Goal: Task Accomplishment & Management: Use online tool/utility

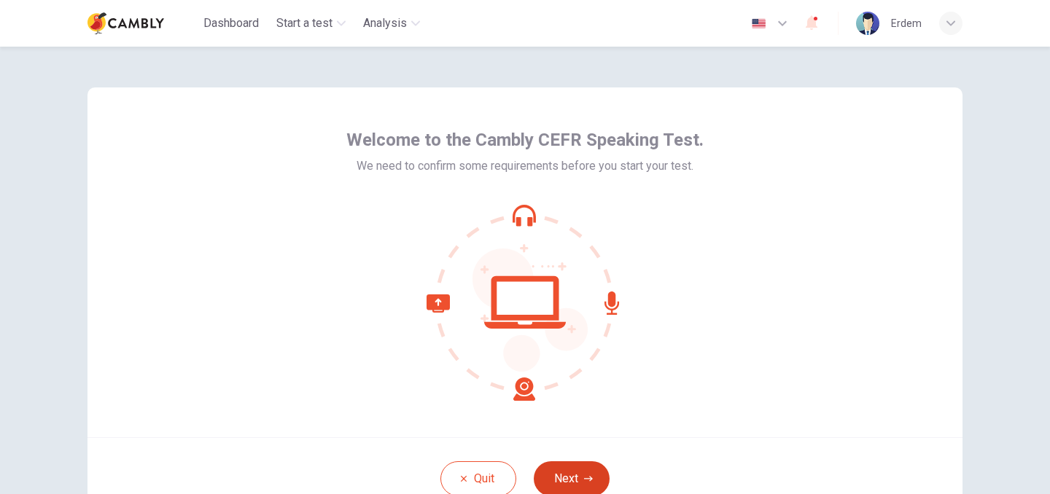
click at [564, 475] on button "Next" at bounding box center [572, 479] width 76 height 35
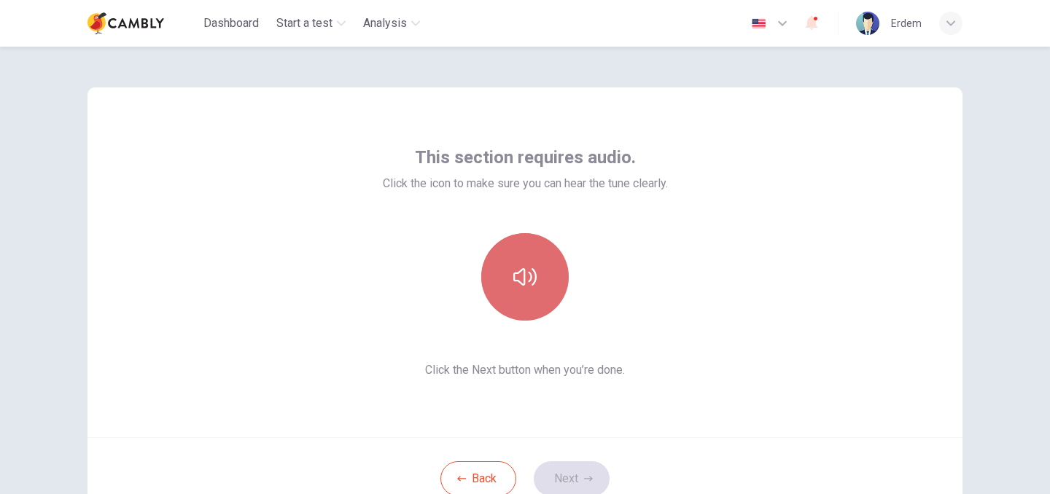
click at [525, 281] on icon "button" at bounding box center [524, 276] width 23 height 23
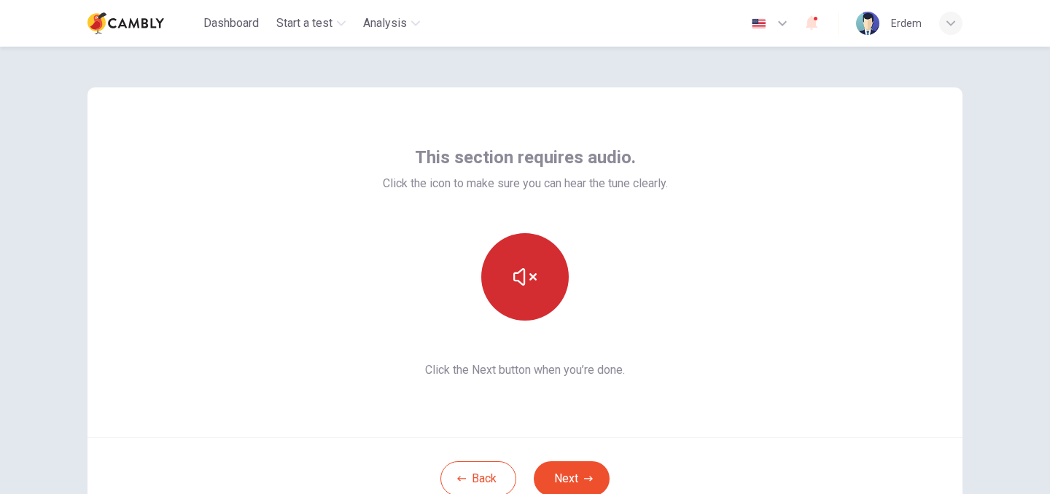
click at [525, 281] on icon "button" at bounding box center [524, 276] width 23 height 23
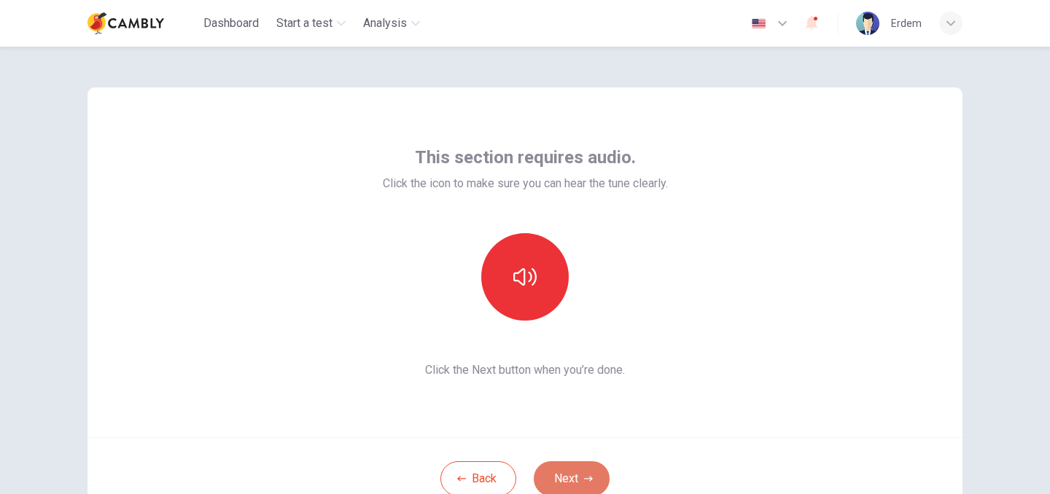
click at [572, 478] on button "Next" at bounding box center [572, 479] width 76 height 35
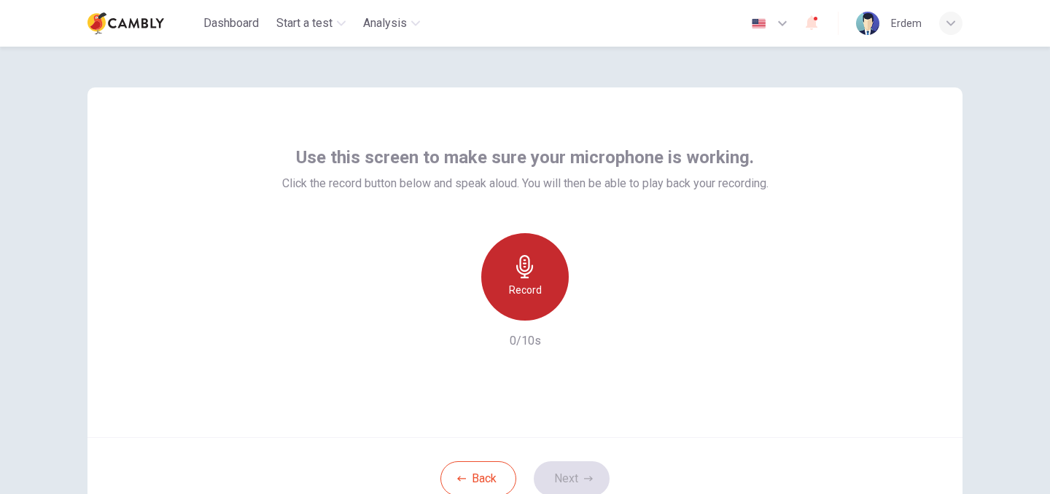
click at [515, 284] on h6 "Record" at bounding box center [525, 289] width 33 height 17
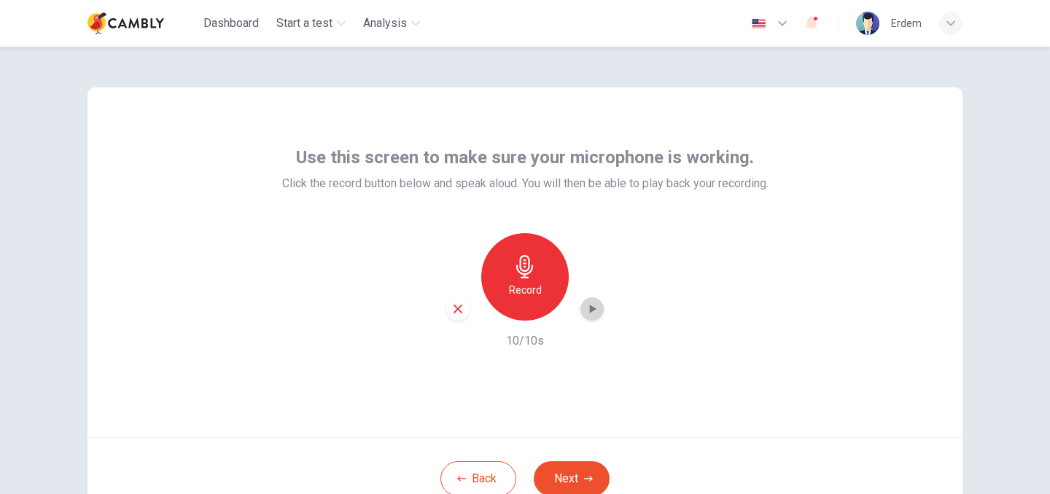
click at [590, 311] on icon "button" at bounding box center [593, 309] width 7 height 9
click at [561, 474] on button "Next" at bounding box center [572, 479] width 76 height 35
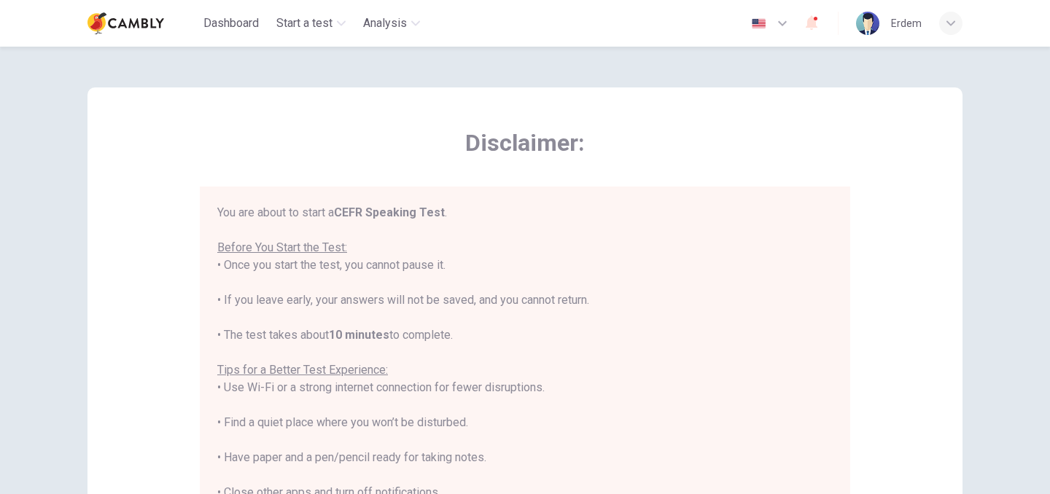
click at [175, 245] on div "Disclaimer: You are about to start a CEFR Speaking Test . Before You Start the …" at bounding box center [524, 363] width 875 height 553
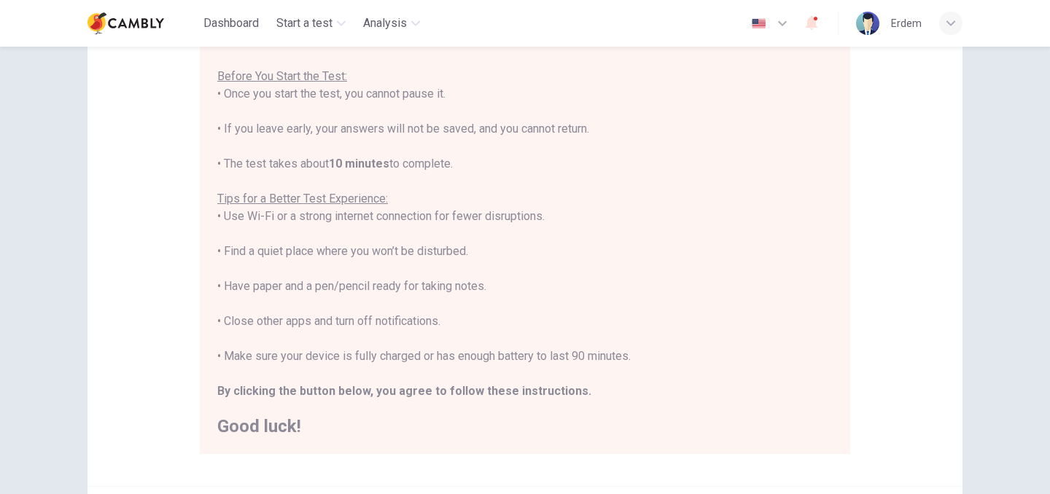
scroll to position [316, 0]
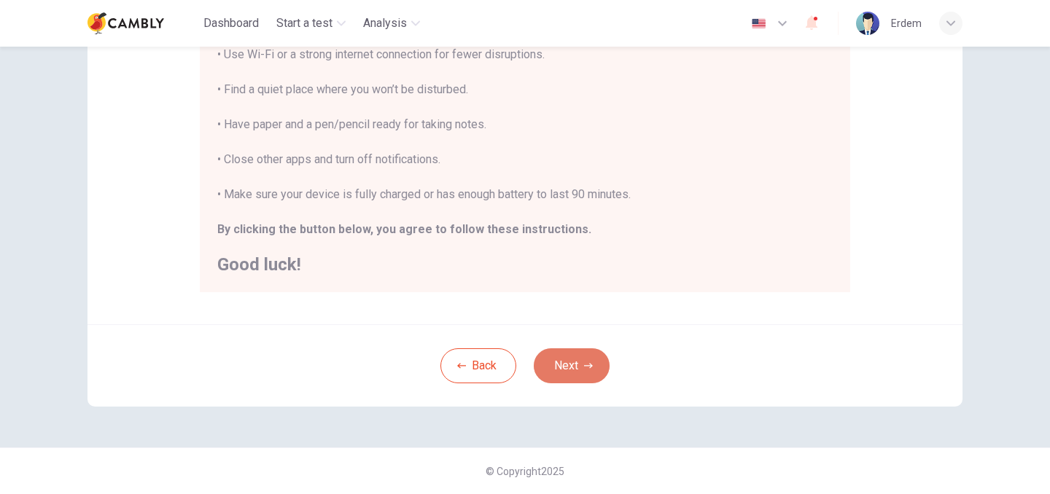
click at [588, 364] on icon "button" at bounding box center [588, 366] width 9 height 9
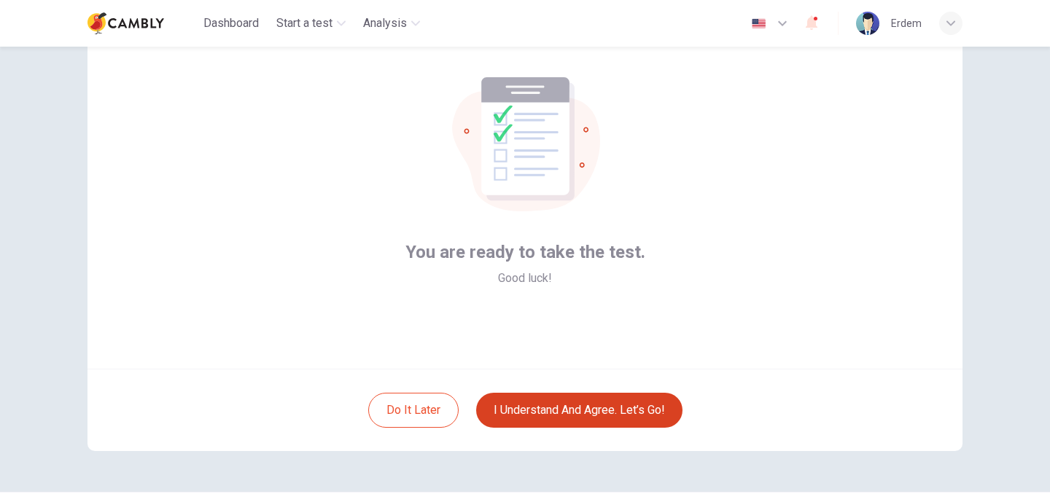
scroll to position [66, 0]
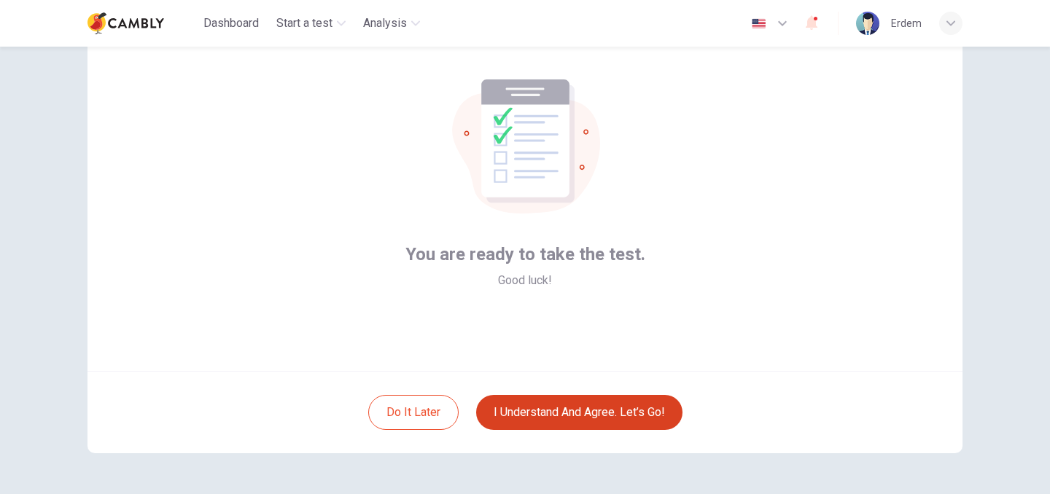
click at [566, 419] on button "I understand and agree. Let’s go!" at bounding box center [579, 412] width 206 height 35
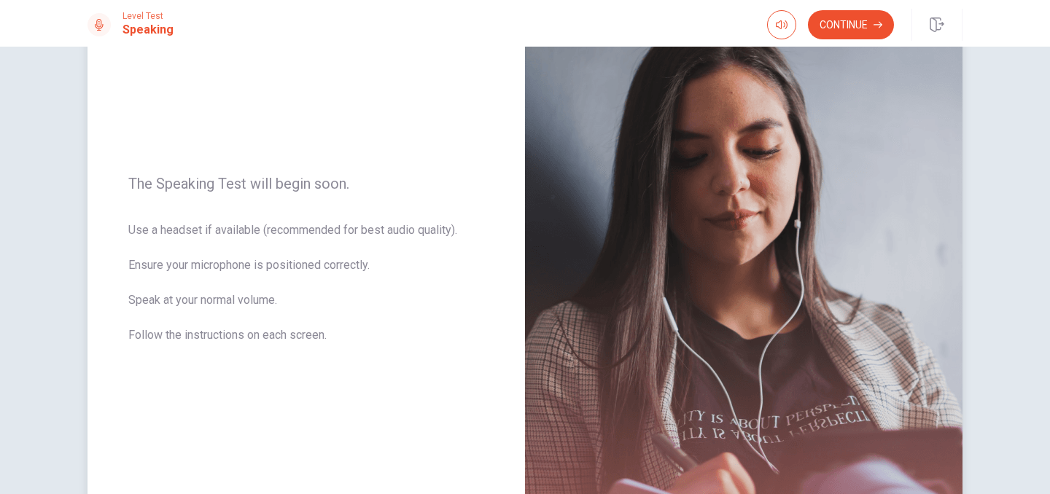
scroll to position [293, 0]
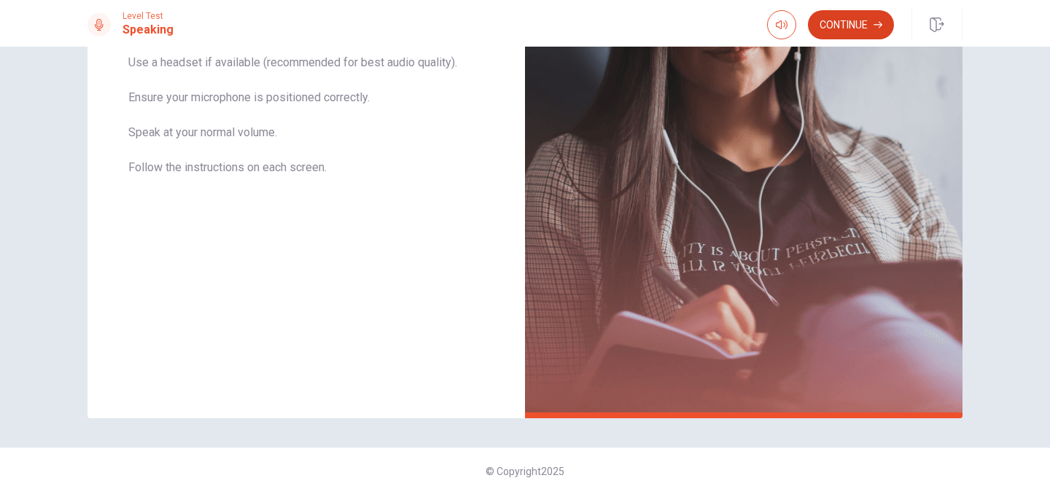
click at [854, 20] on button "Continue" at bounding box center [851, 24] width 86 height 29
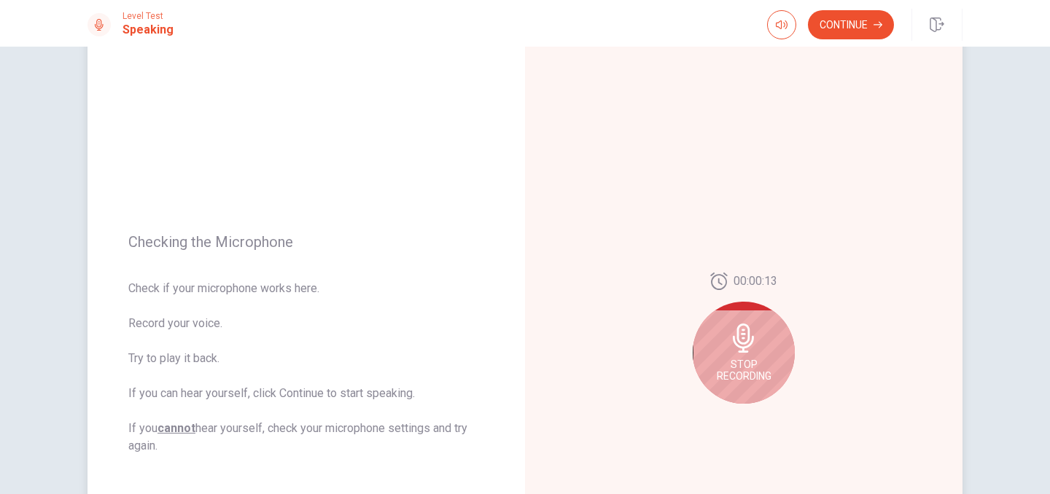
scroll to position [45, 0]
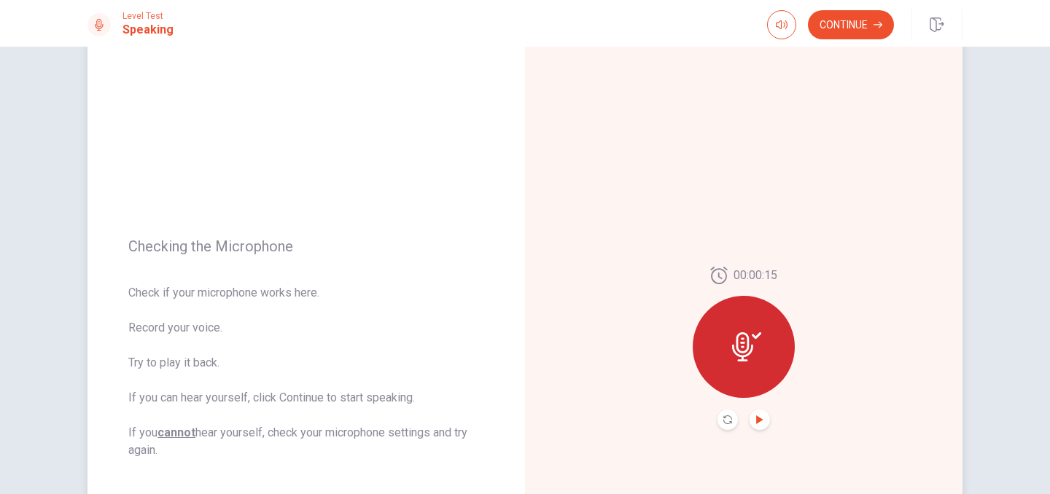
click at [763, 416] on icon "Play Audio" at bounding box center [759, 420] width 9 height 9
click at [760, 417] on icon "Pause Audio" at bounding box center [759, 420] width 9 height 9
click at [828, 24] on button "Continue" at bounding box center [851, 24] width 86 height 29
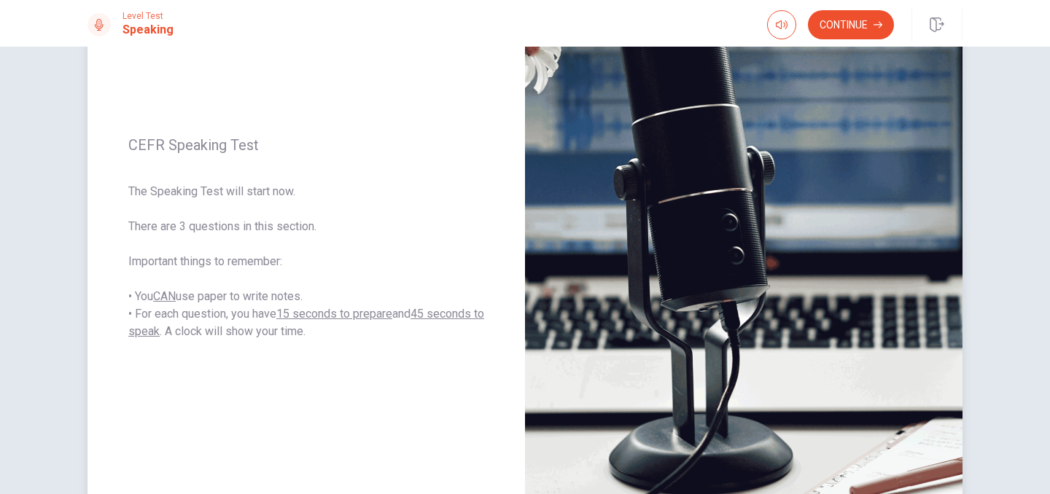
scroll to position [156, 0]
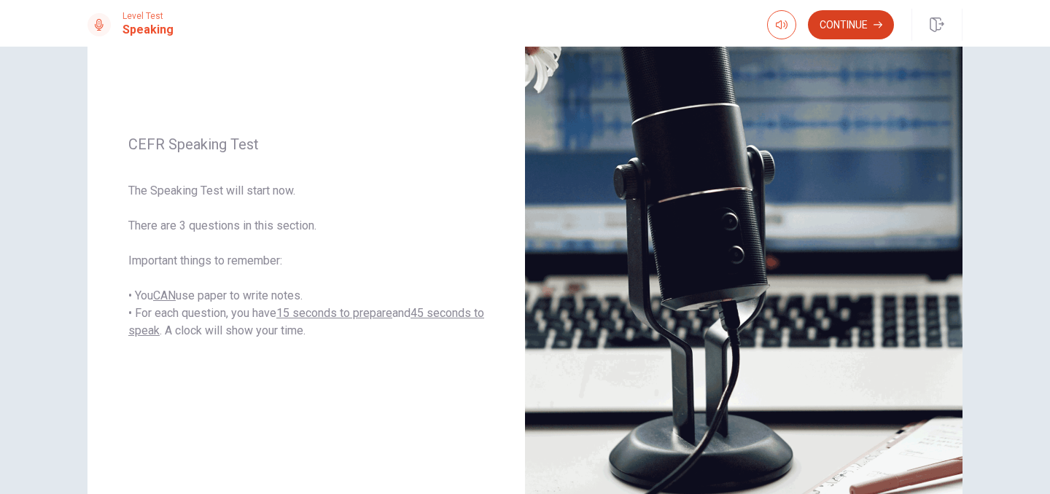
click at [849, 22] on button "Continue" at bounding box center [851, 24] width 86 height 29
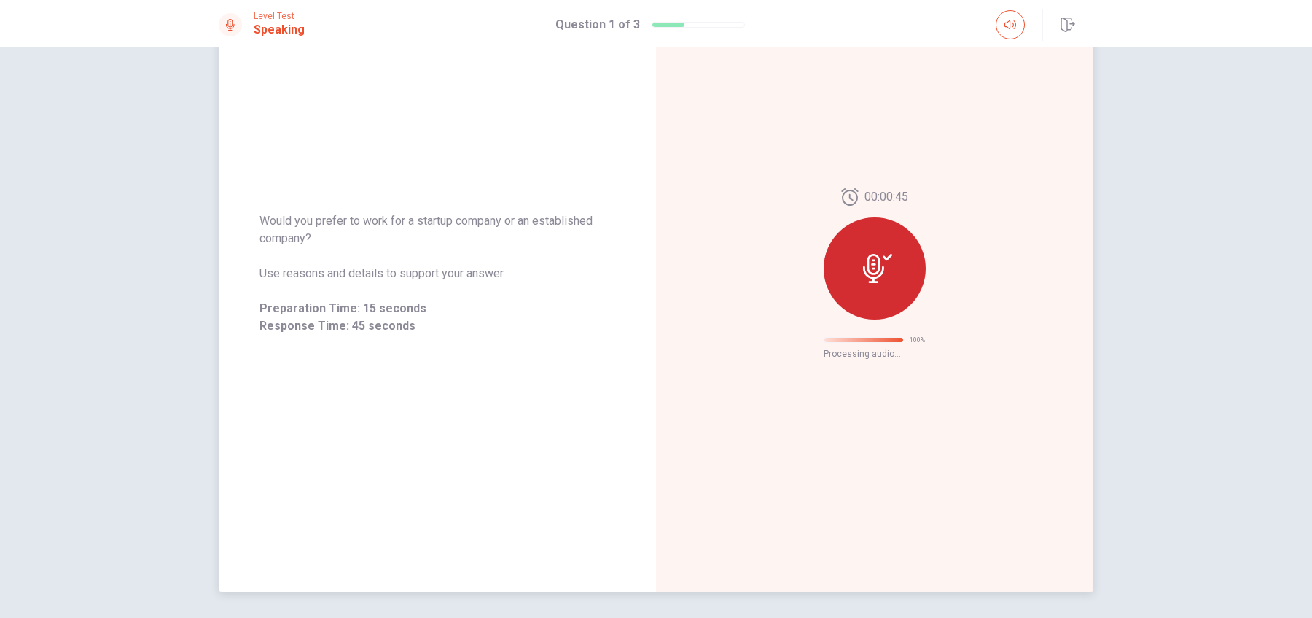
scroll to position [21, 0]
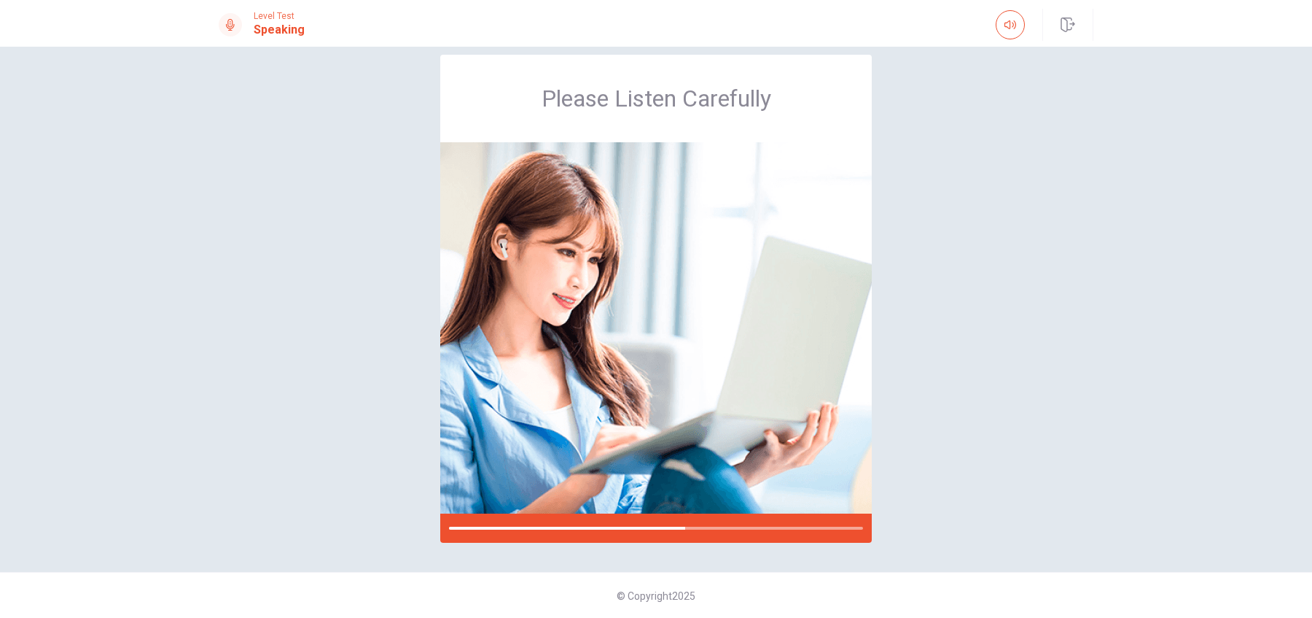
click at [981, 421] on div "Please Listen Carefully" at bounding box center [656, 299] width 922 height 488
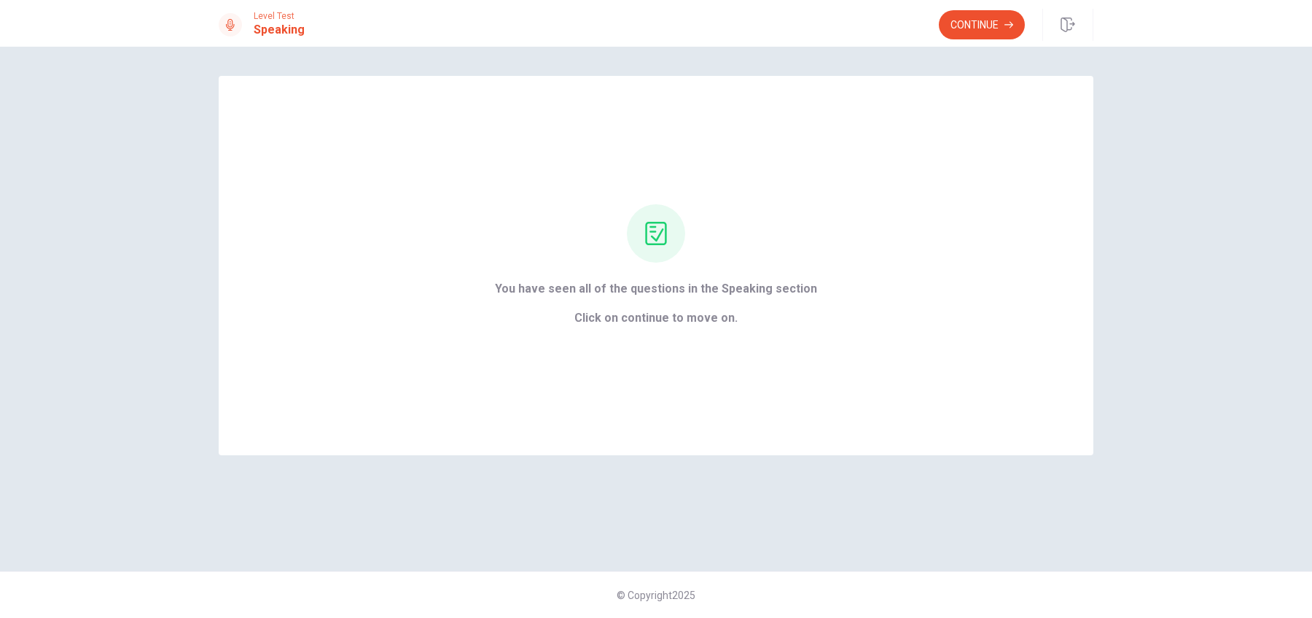
scroll to position [0, 0]
click at [964, 28] on button "Continue" at bounding box center [982, 24] width 86 height 29
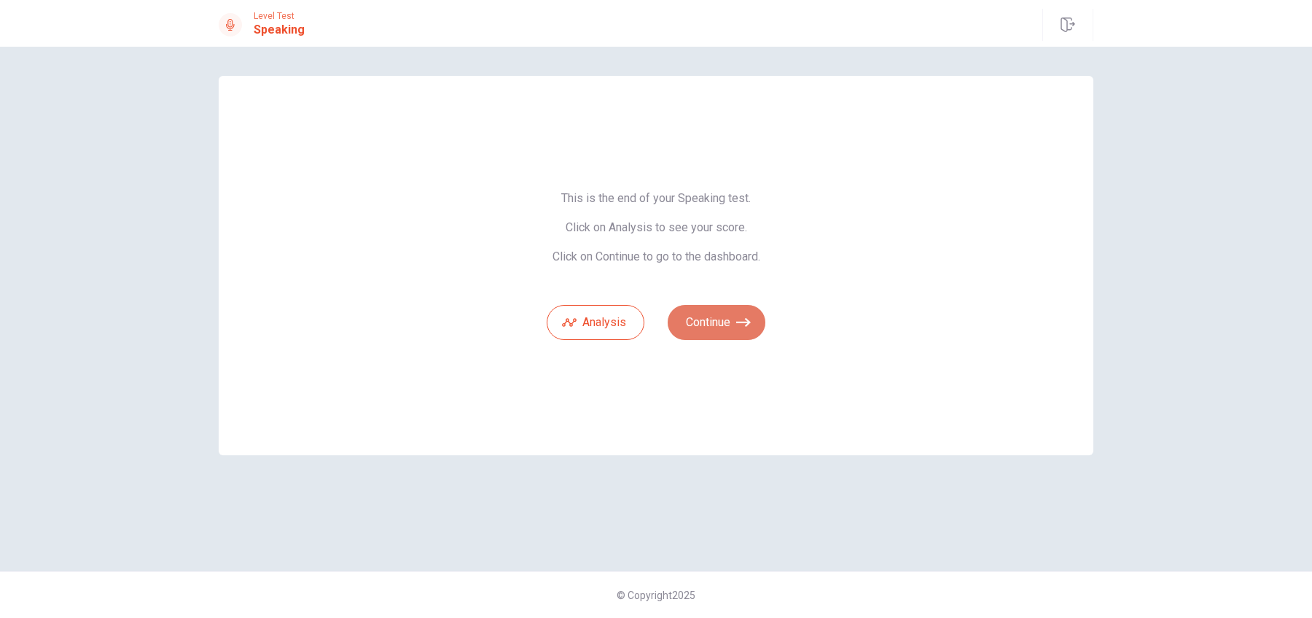
click at [736, 330] on button "Continue" at bounding box center [717, 322] width 98 height 35
